Goal: Task Accomplishment & Management: Manage account settings

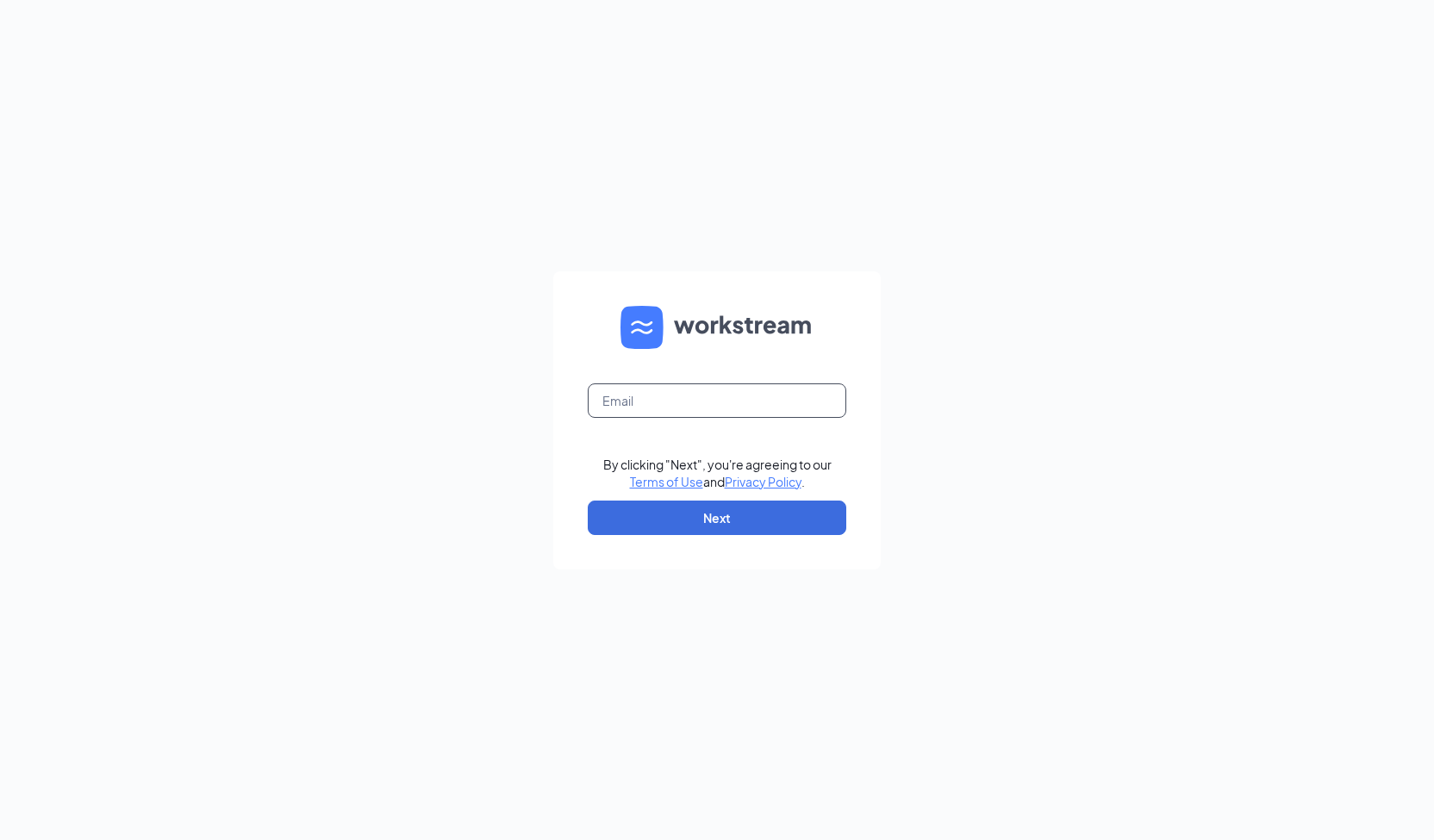
click at [653, 394] on input "text" at bounding box center [717, 400] width 259 height 34
type input "careers@coupacafe.com"
click at [693, 519] on button "Next" at bounding box center [717, 517] width 259 height 34
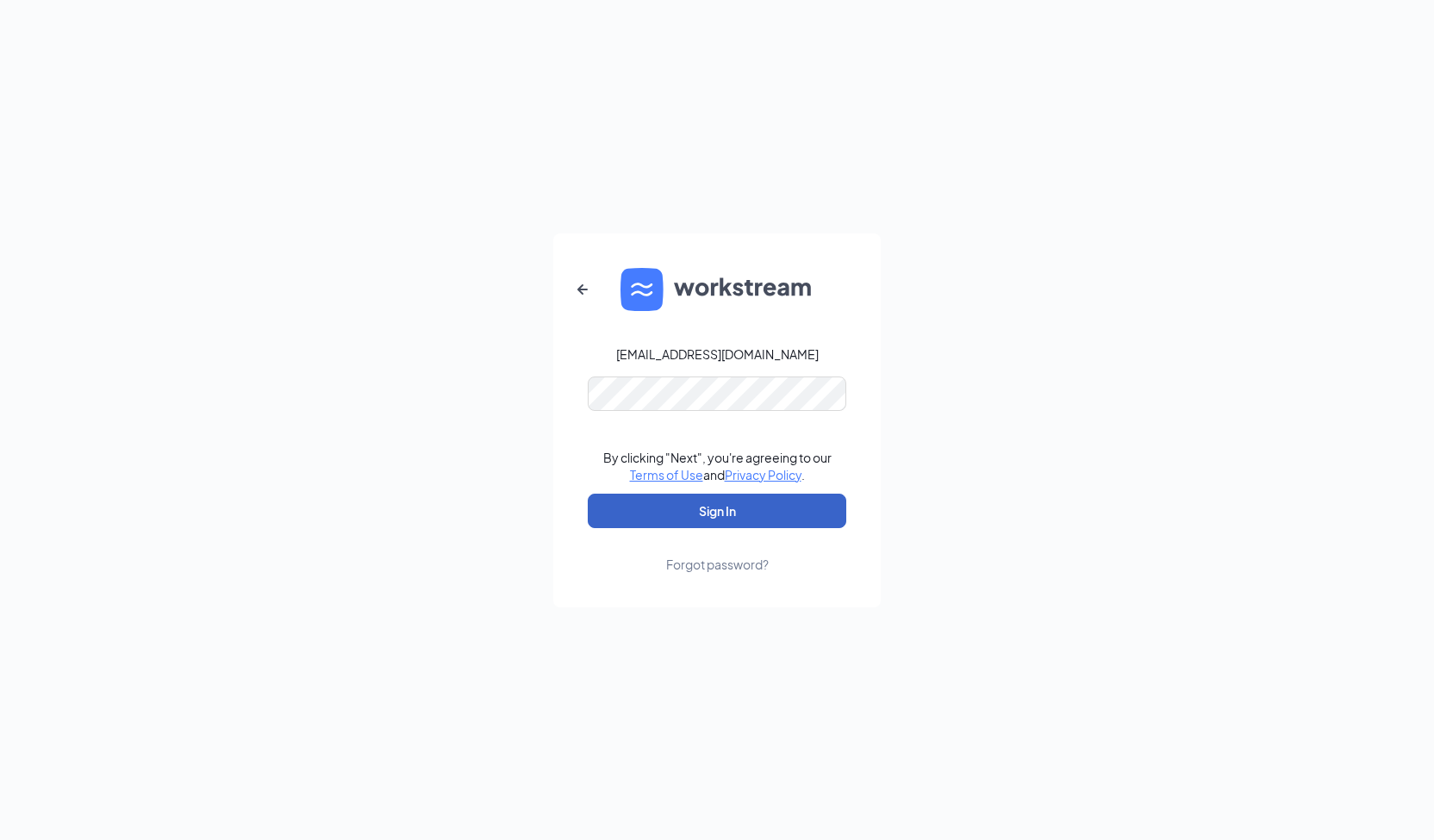
click at [716, 511] on button "Sign In" at bounding box center [717, 510] width 259 height 34
